Goal: Transaction & Acquisition: Purchase product/service

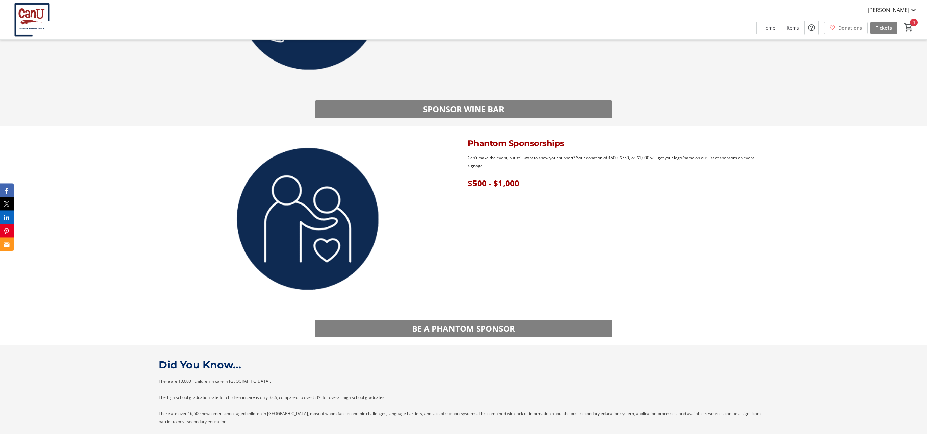
scroll to position [1460, 0]
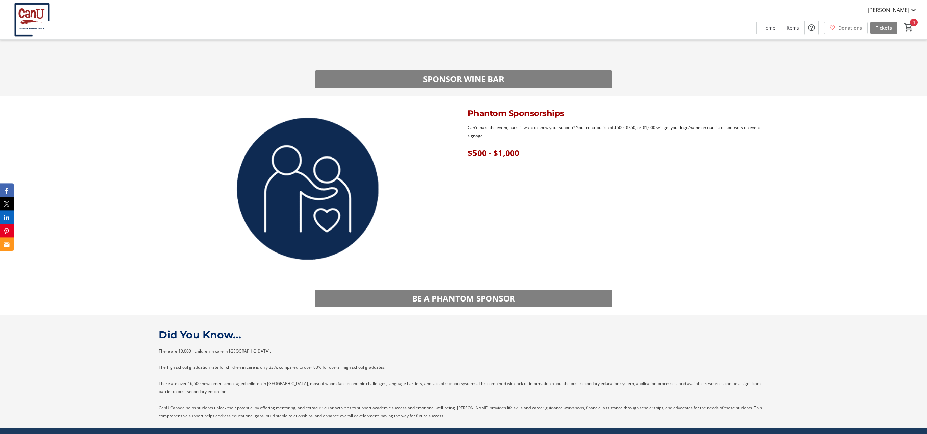
scroll to position [1496, 0]
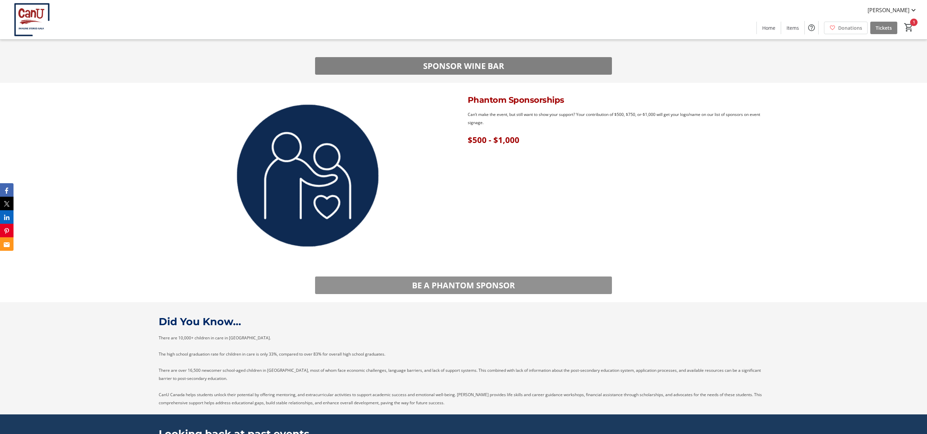
click at [531, 288] on span at bounding box center [463, 285] width 297 height 16
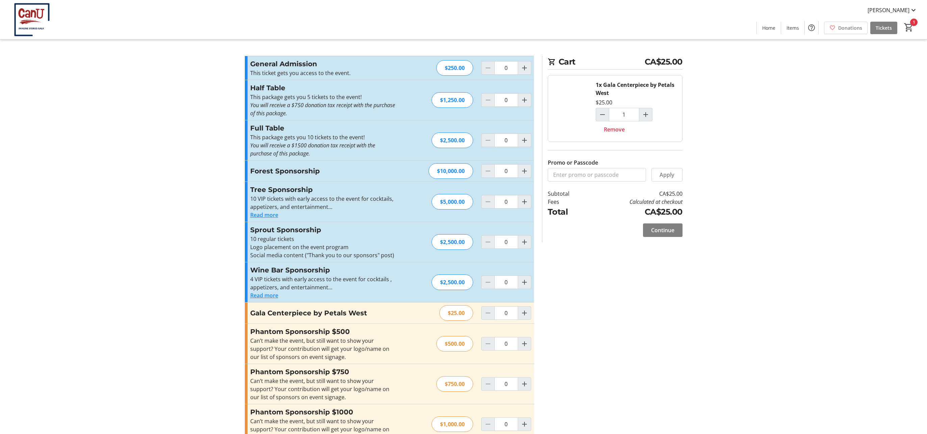
type input "1"
drag, startPoint x: 251, startPoint y: 107, endPoint x: 319, endPoint y: 242, distance: 150.5
click at [299, 112] on p "You will receive a $750 donation tax receipt with the purchase of this package." at bounding box center [324, 109] width 148 height 16
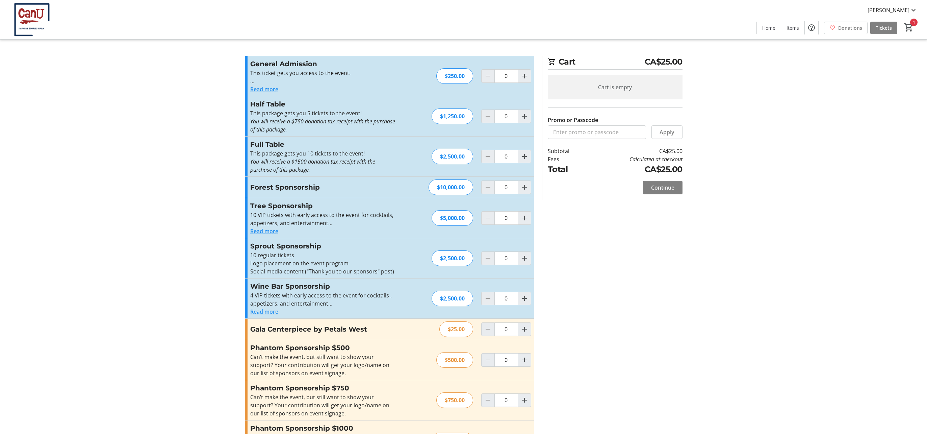
type input "1"
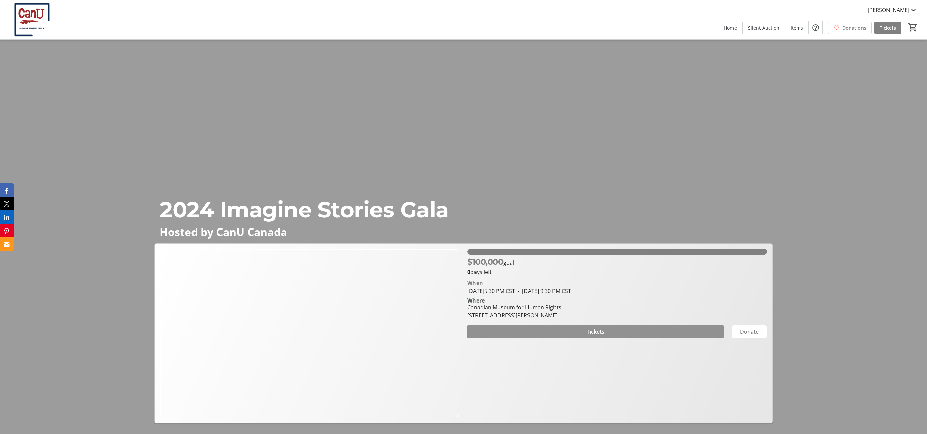
click at [610, 330] on span at bounding box center [596, 331] width 256 height 16
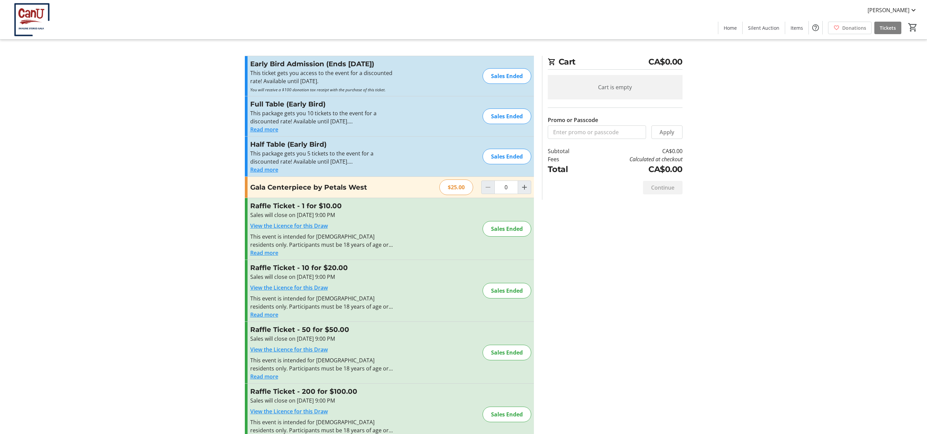
click at [374, 192] on h3 "Gala Centerpiece by Petals West" at bounding box center [324, 187] width 148 height 10
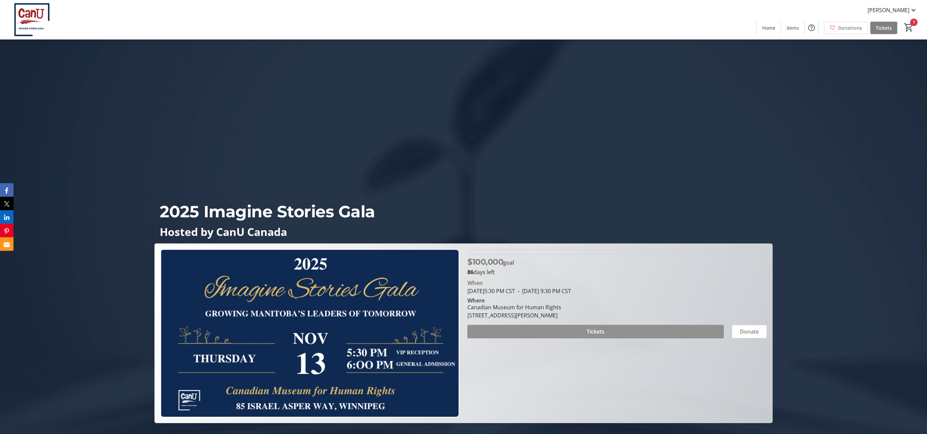
click at [584, 331] on span at bounding box center [596, 331] width 256 height 16
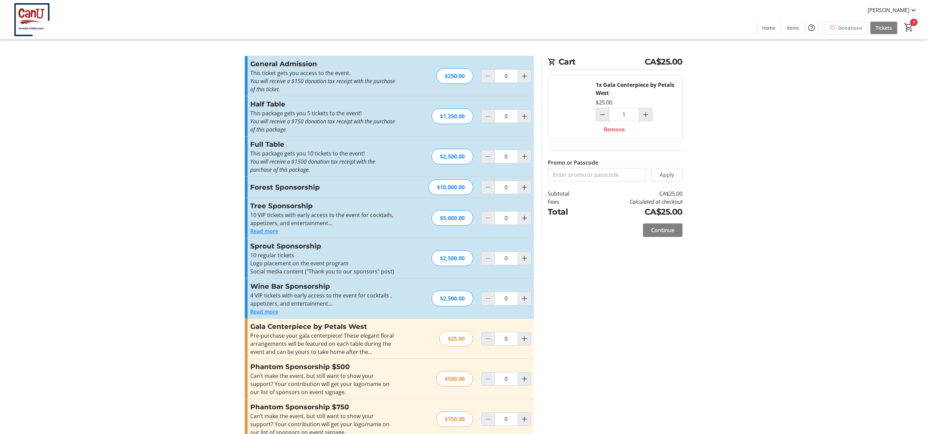
type input "1"
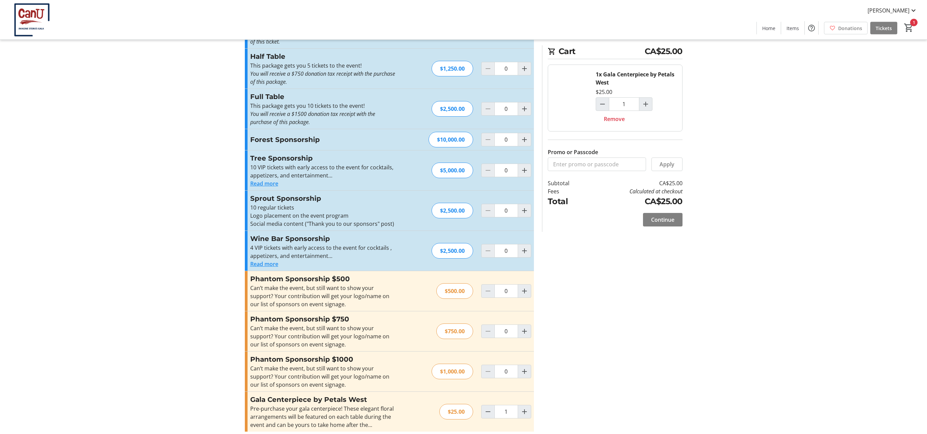
scroll to position [56, 0]
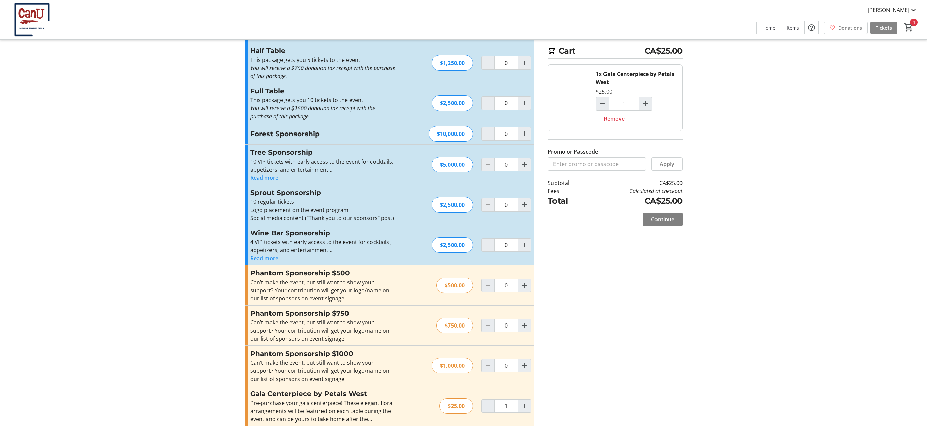
click at [884, 26] on span "Tickets" at bounding box center [884, 27] width 16 height 7
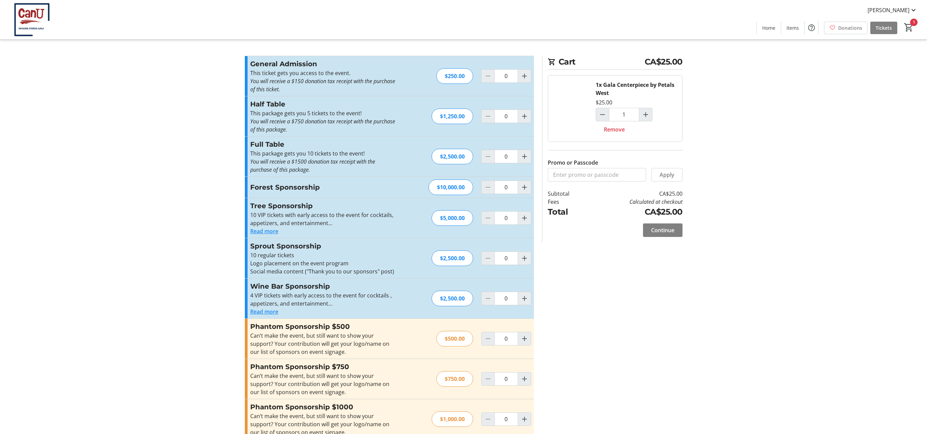
click at [778, 247] on tr-checkout-feature-upsell-ui "Cart CA$25.00 1x Gala Centerpiece by Petals West $25.00 1 Remove Promo or Passc…" at bounding box center [463, 243] width 927 height 487
